Goal: Task Accomplishment & Management: Use online tool/utility

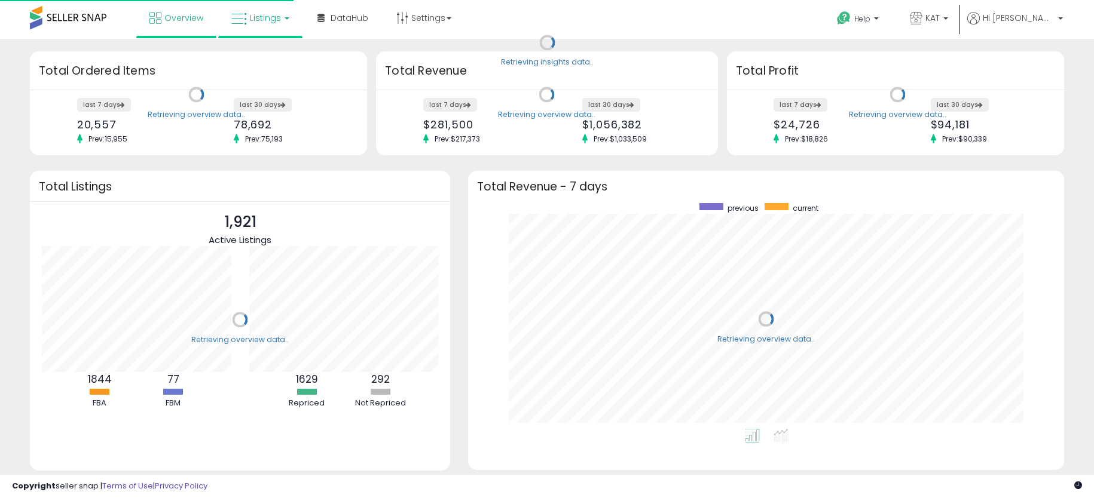
scroll to position [226, 571]
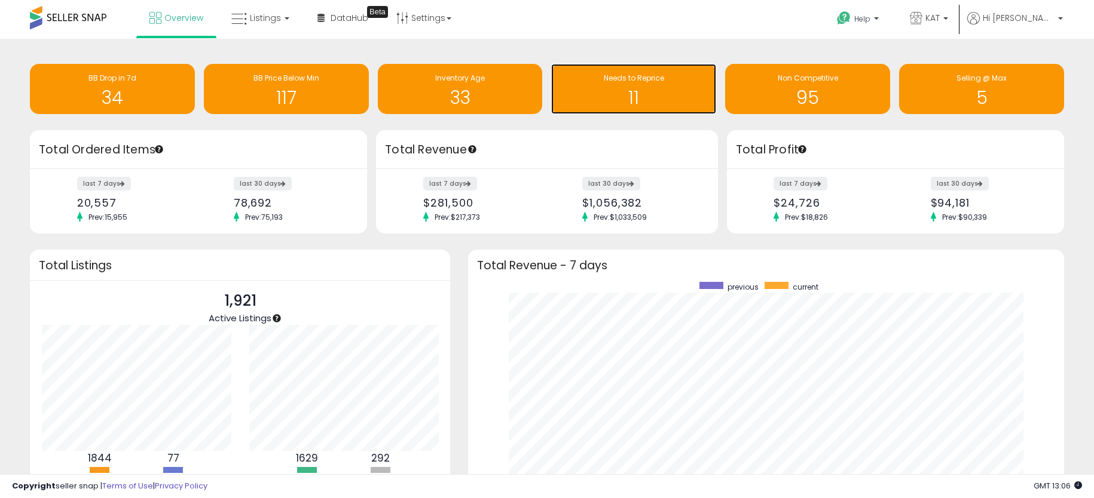
click at [652, 82] on span "Needs to Reprice" at bounding box center [634, 78] width 60 height 10
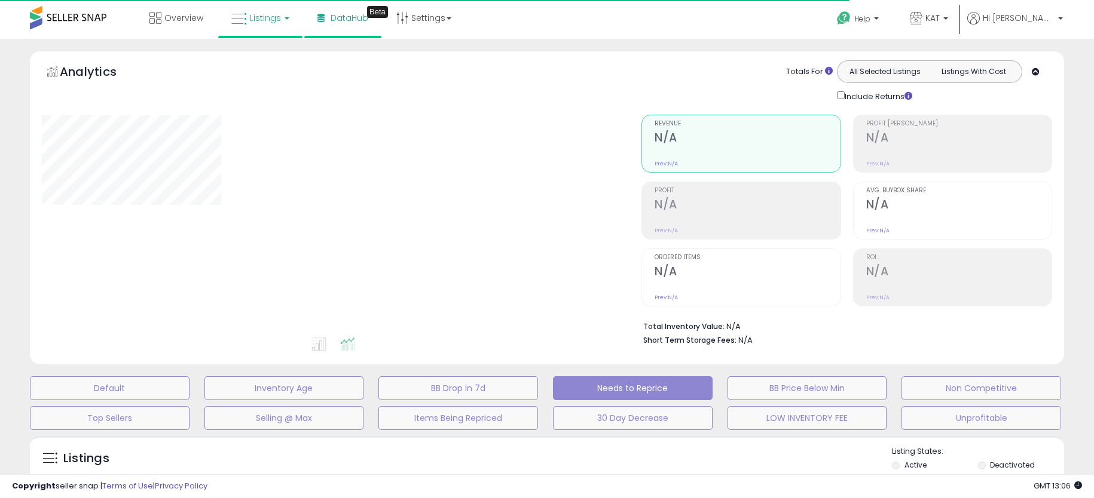
select select "**"
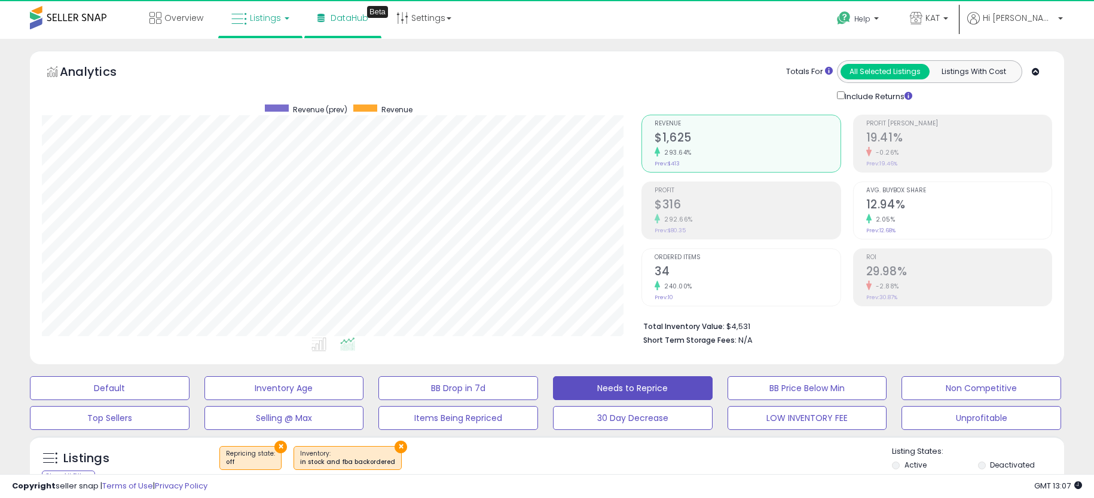
scroll to position [245, 600]
